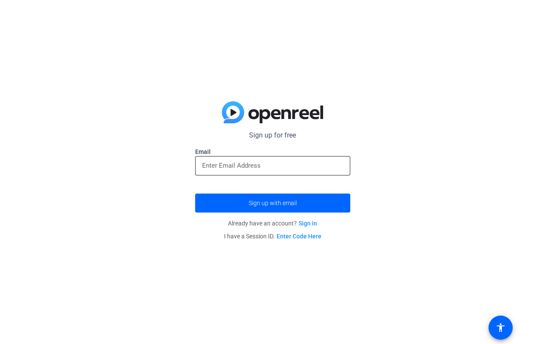
click at [296, 156] on div at bounding box center [272, 165] width 141 height 19
click at [293, 168] on input "email" at bounding box center [272, 165] width 141 height 10
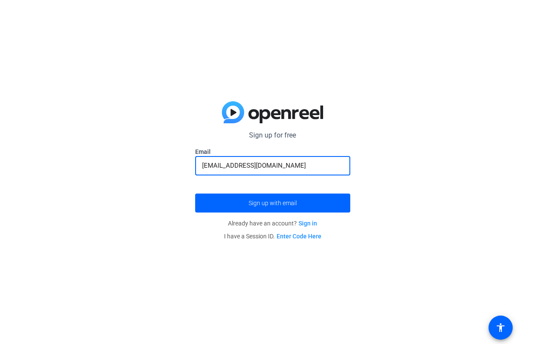
click at [195, 193] on button "Sign up with email" at bounding box center [272, 202] width 155 height 19
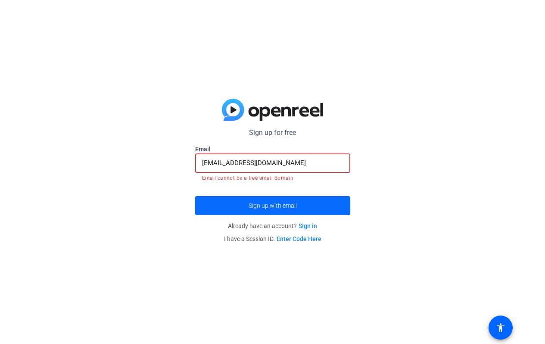
click at [298, 200] on span "submit" at bounding box center [272, 205] width 155 height 21
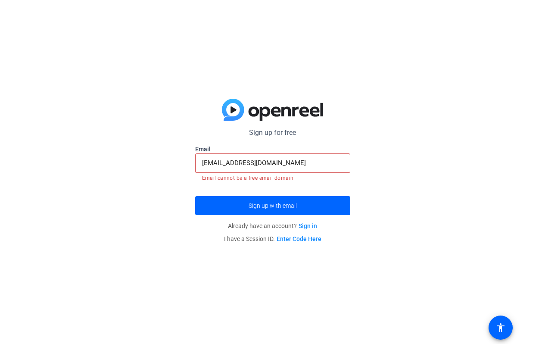
click at [296, 158] on input "[EMAIL_ADDRESS][DOMAIN_NAME]" at bounding box center [272, 163] width 141 height 10
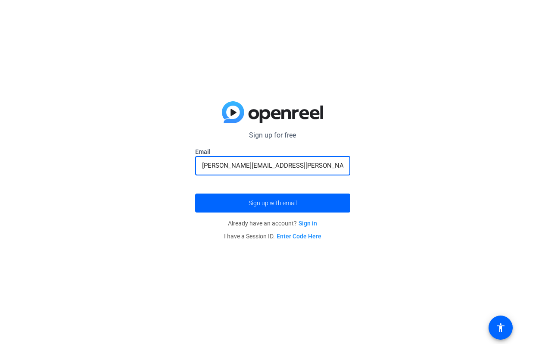
type input "[PERSON_NAME][EMAIL_ADDRESS][PERSON_NAME][DOMAIN_NAME]"
click at [195, 193] on button "Sign up with email" at bounding box center [272, 202] width 155 height 19
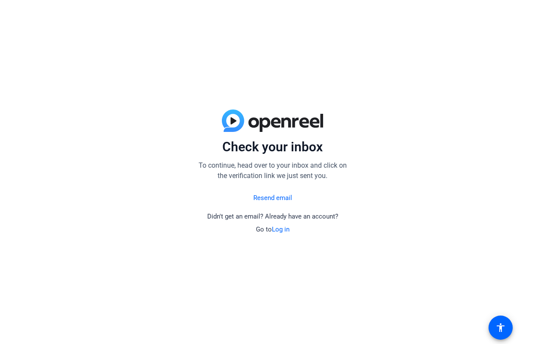
click at [283, 230] on link "Log in" at bounding box center [281, 229] width 18 height 8
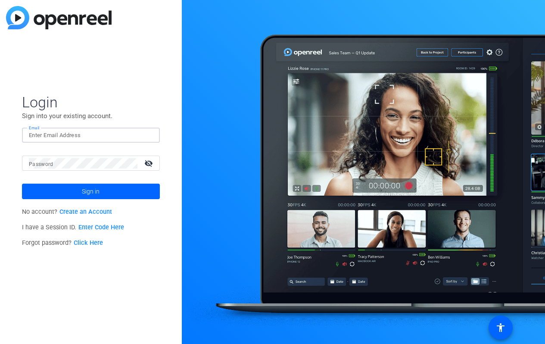
click at [98, 136] on input "Email" at bounding box center [91, 135] width 124 height 10
type input "[EMAIL_ADDRESS][DOMAIN_NAME]"
